Goal: Information Seeking & Learning: Learn about a topic

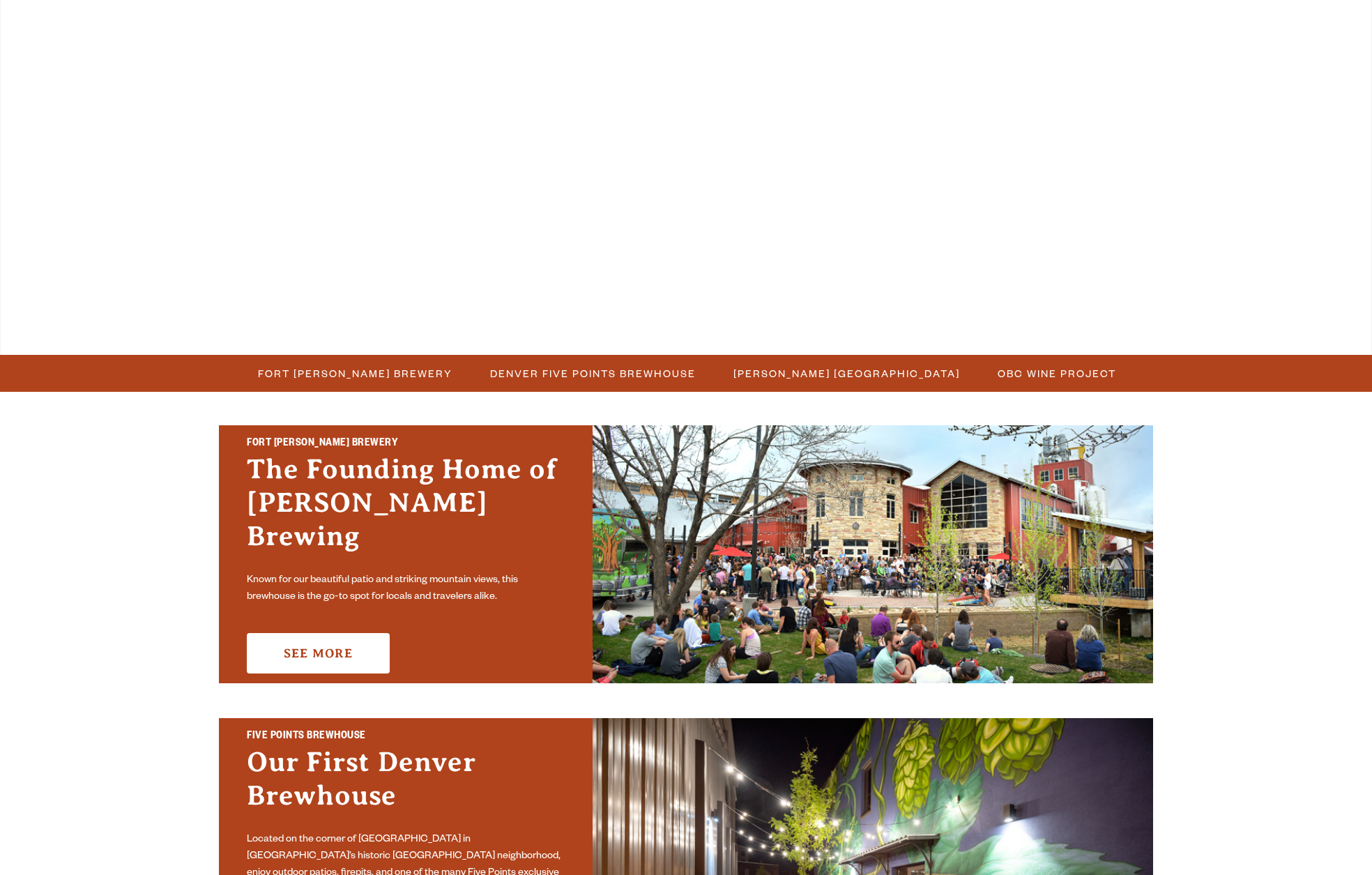
scroll to position [102, 0]
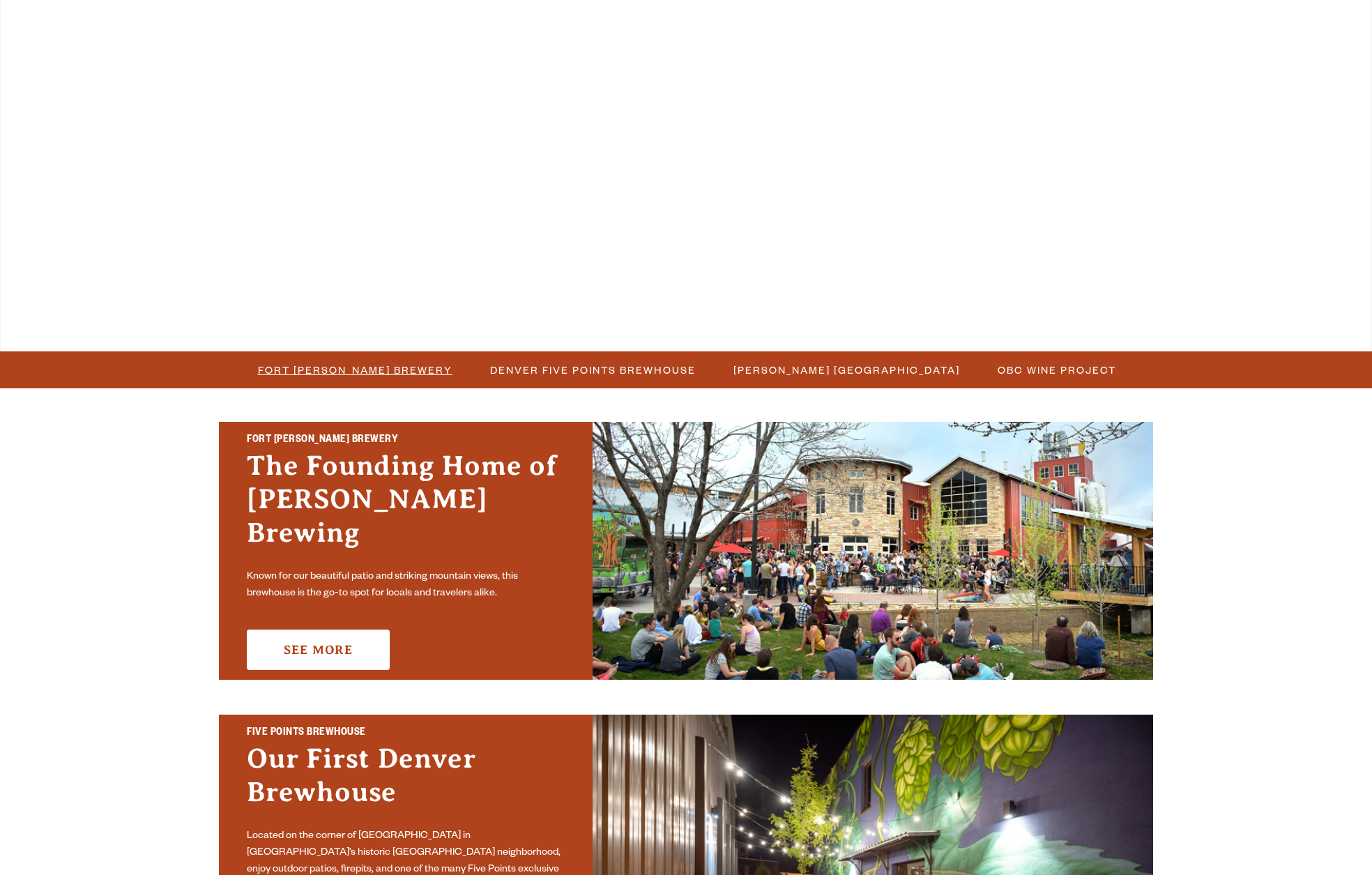
click at [404, 375] on span "Fort [PERSON_NAME] Brewery" at bounding box center [355, 370] width 195 height 20
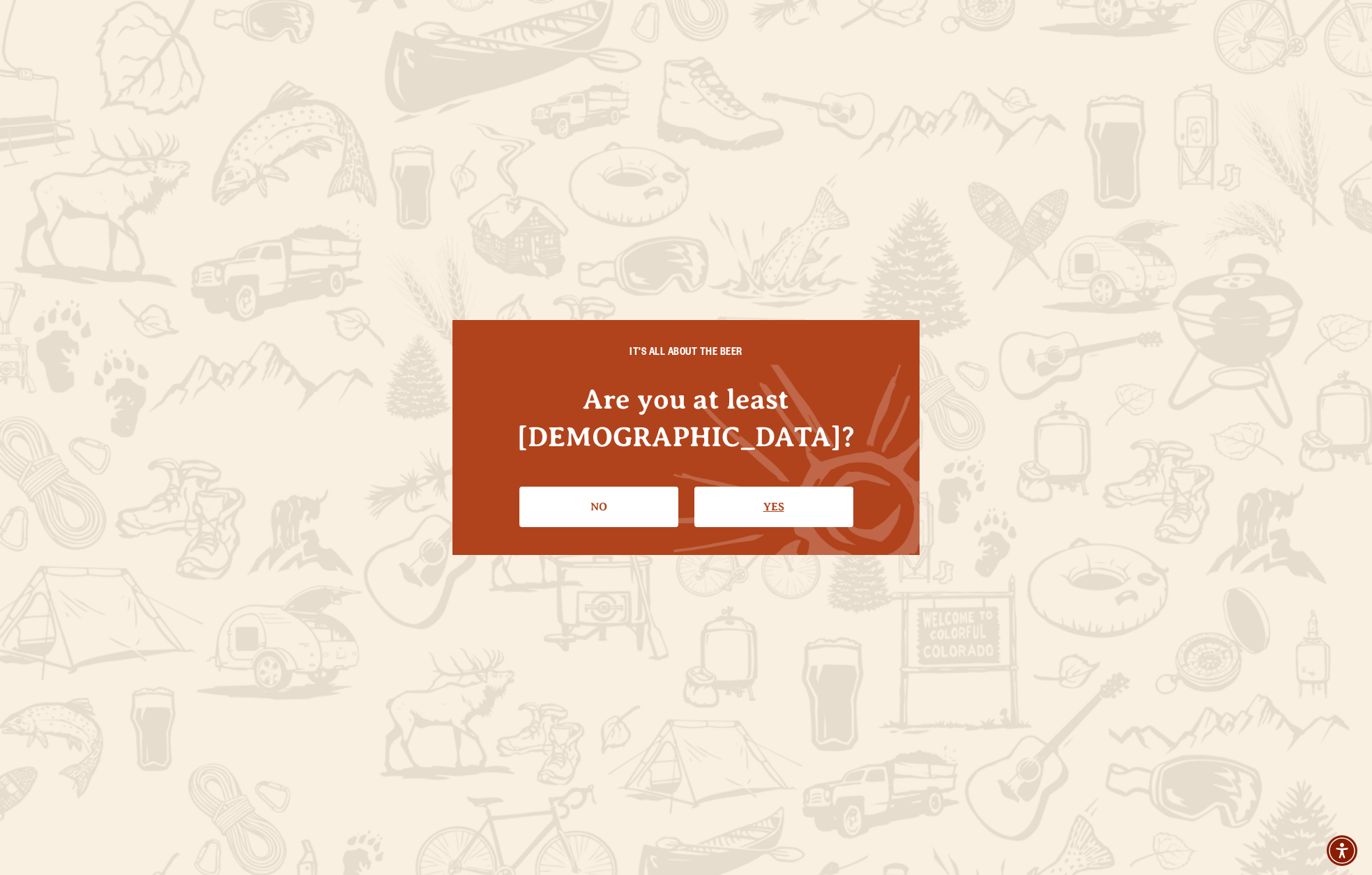
click at [754, 487] on link "Yes" at bounding box center [774, 507] width 159 height 41
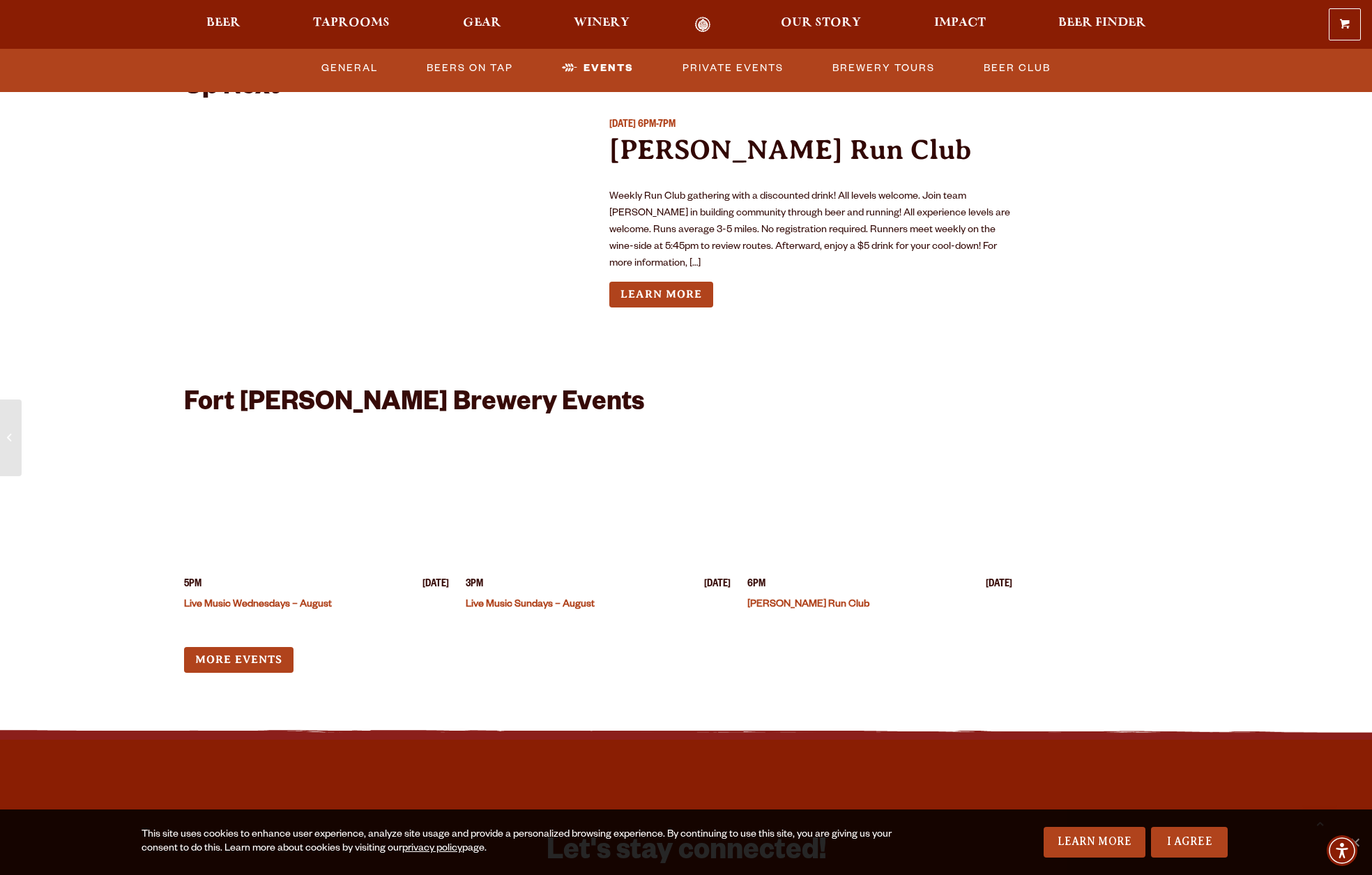
scroll to position [3275, 0]
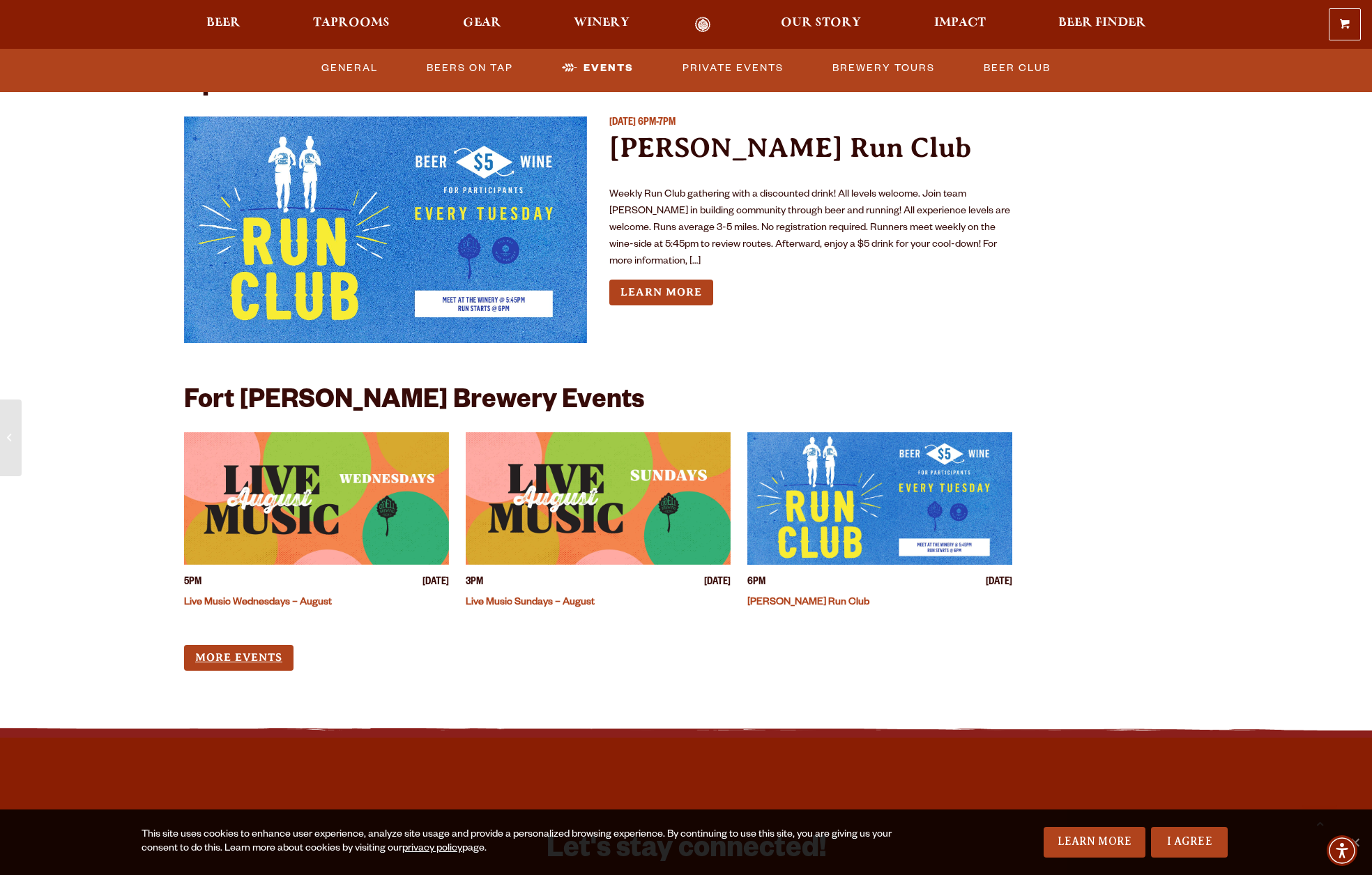
click at [252, 645] on link "More Events" at bounding box center [239, 657] width 109 height 26
